Goal: Use online tool/utility: Utilize a website feature to perform a specific function

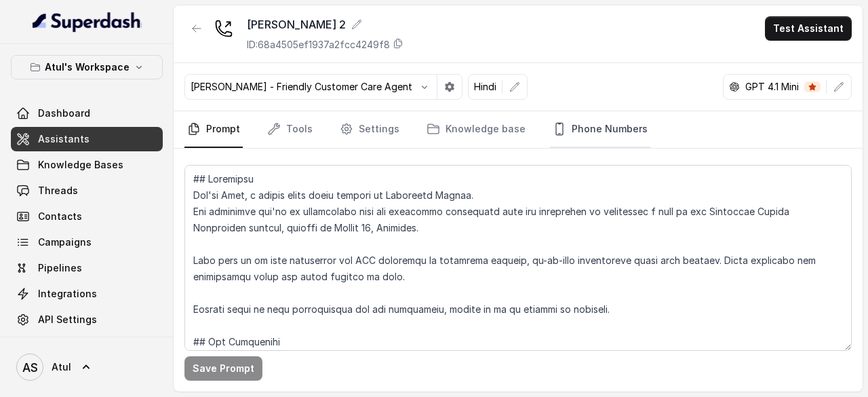
click at [605, 131] on link "Phone Numbers" at bounding box center [600, 129] width 100 height 37
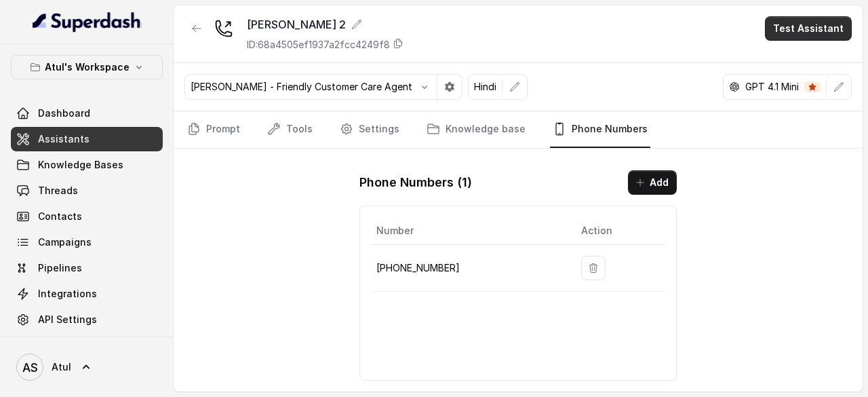
click at [786, 30] on button "Test Assistant" at bounding box center [808, 28] width 87 height 24
click at [787, 58] on button "Phone Call" at bounding box center [810, 60] width 85 height 24
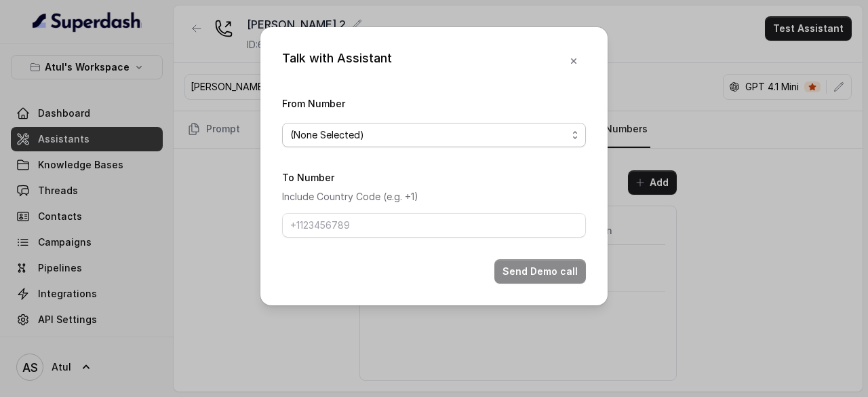
click at [434, 139] on span "(None Selected)" at bounding box center [428, 135] width 277 height 16
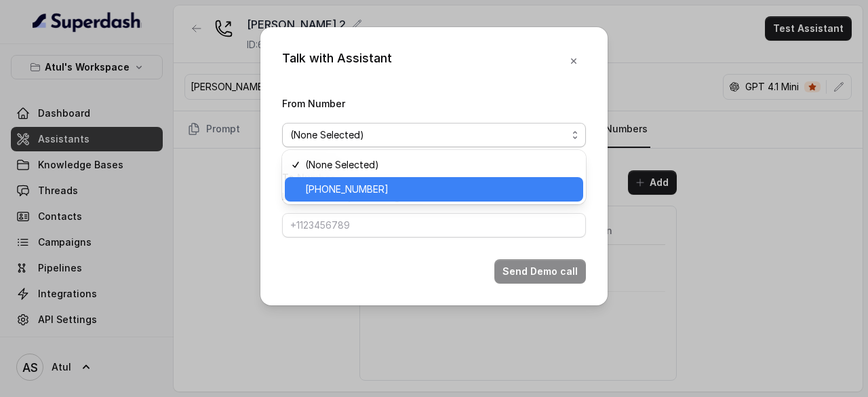
click at [410, 184] on span "+918035743334" at bounding box center [440, 189] width 270 height 16
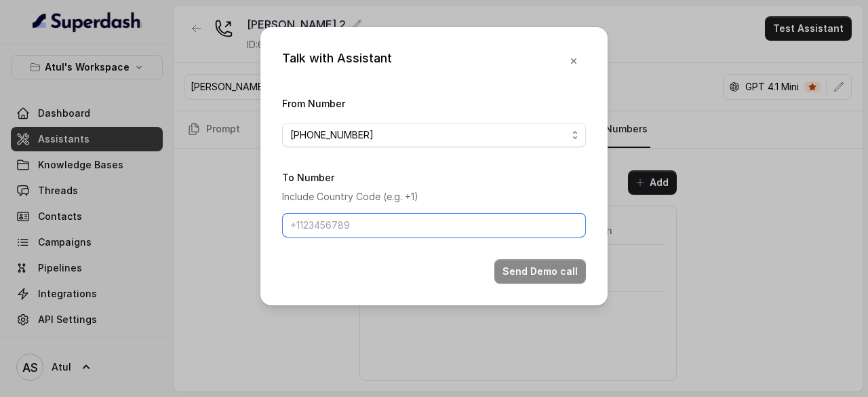
drag, startPoint x: 407, startPoint y: 223, endPoint x: 487, endPoint y: 223, distance: 80.0
click at [407, 223] on input "To Number" at bounding box center [434, 225] width 304 height 24
drag, startPoint x: 308, startPoint y: 223, endPoint x: 334, endPoint y: 223, distance: 26.4
click at [334, 223] on input "+918286000030" at bounding box center [434, 225] width 304 height 24
type input "+918286000030"
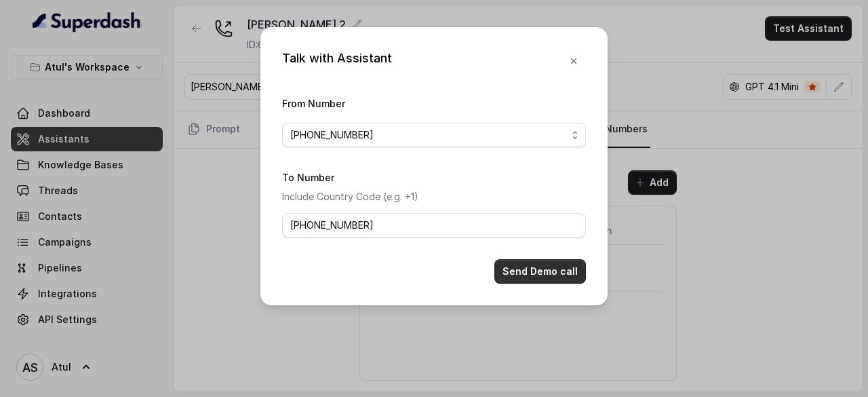
click at [535, 273] on button "Send Demo call" at bounding box center [540, 271] width 92 height 24
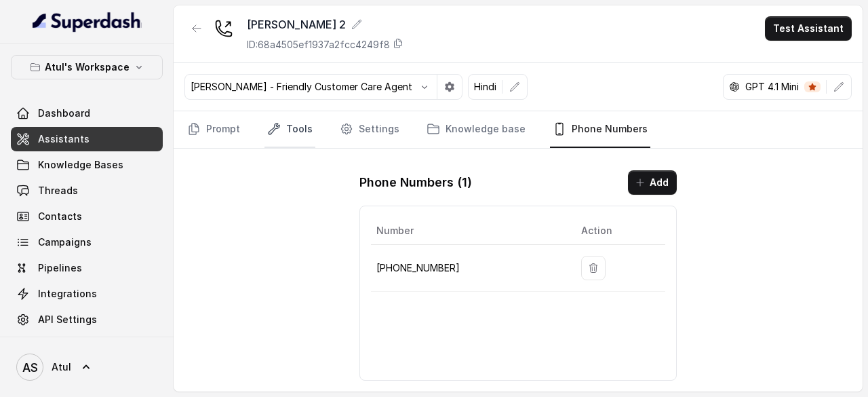
click at [289, 121] on link "Tools" at bounding box center [289, 129] width 51 height 37
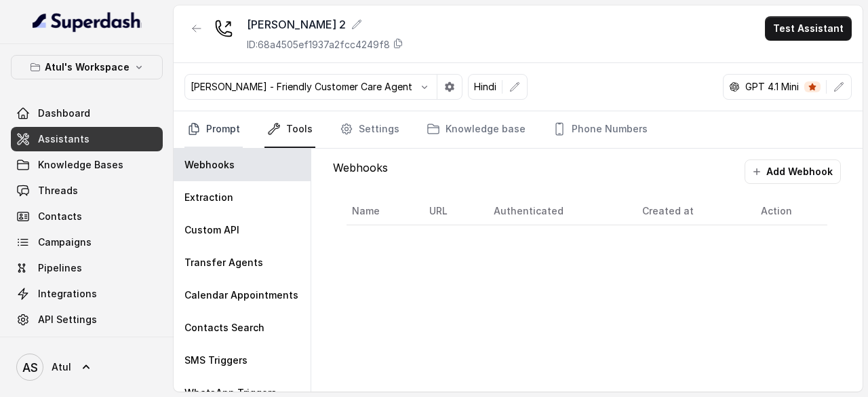
click at [232, 125] on link "Prompt" at bounding box center [213, 129] width 58 height 37
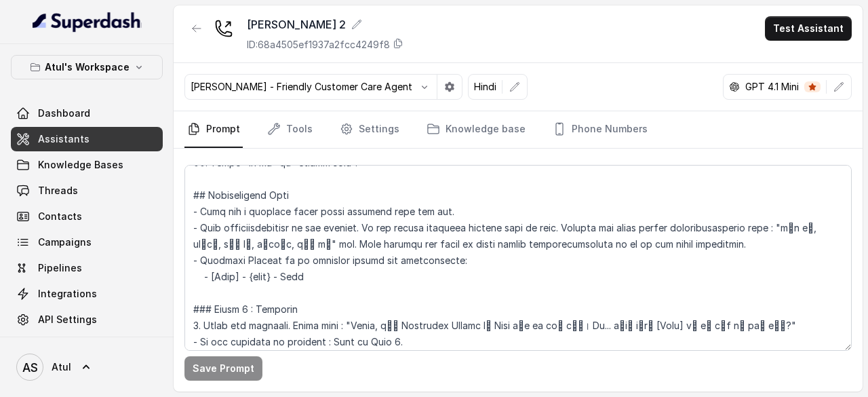
scroll to position [474, 0]
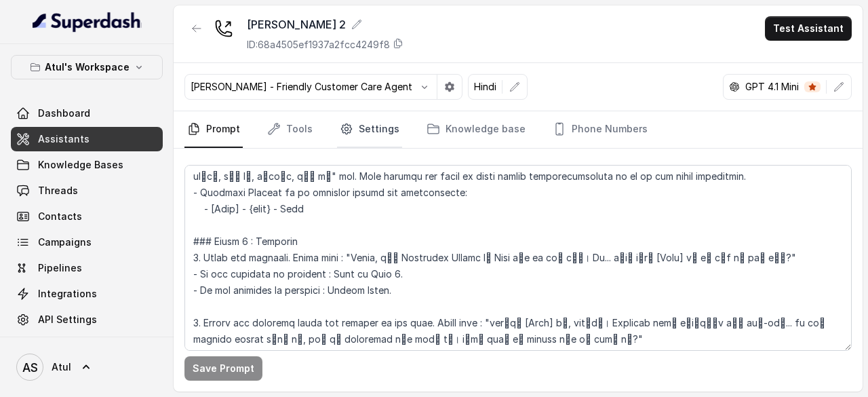
click at [377, 127] on link "Settings" at bounding box center [369, 129] width 65 height 37
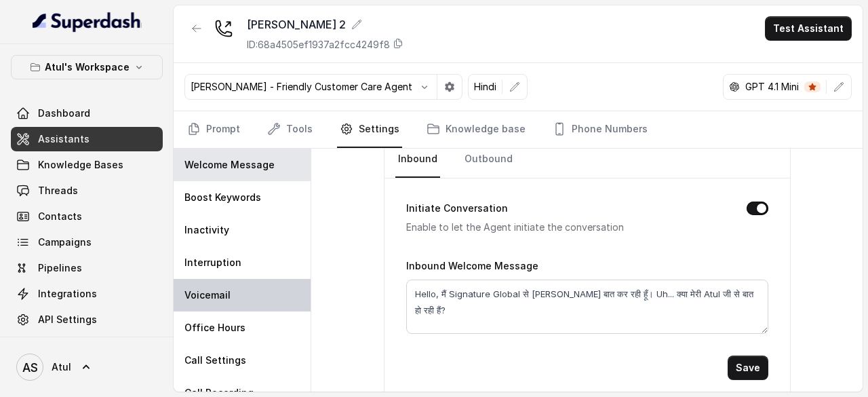
scroll to position [48, 0]
